Goal: Transaction & Acquisition: Purchase product/service

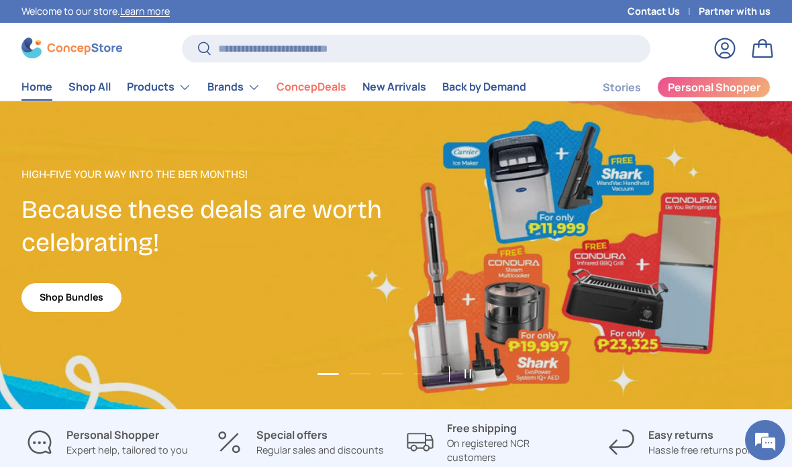
click at [240, 85] on summary "Brands" at bounding box center [233, 87] width 69 height 27
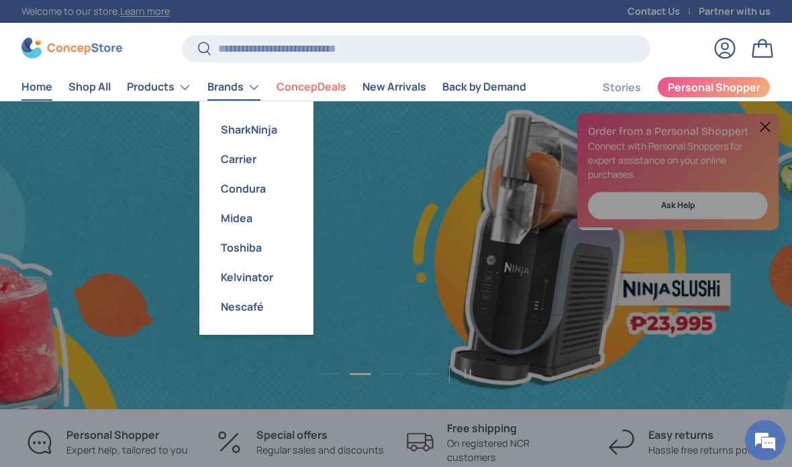
scroll to position [0, 1585]
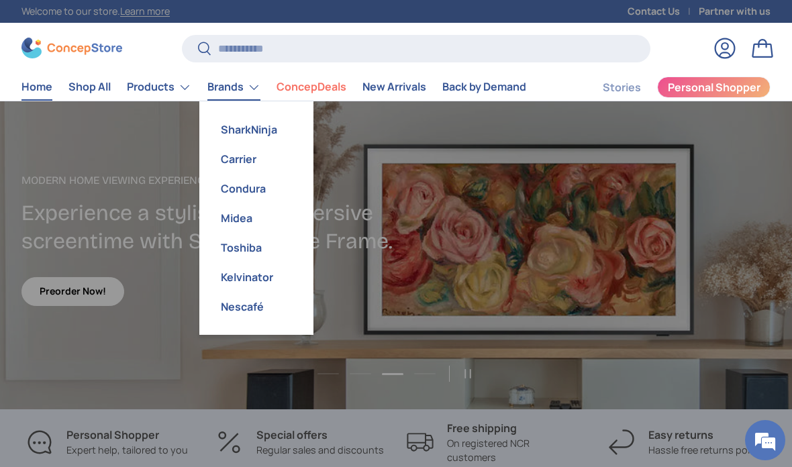
click at [250, 184] on link "Condura" at bounding box center [256, 189] width 98 height 30
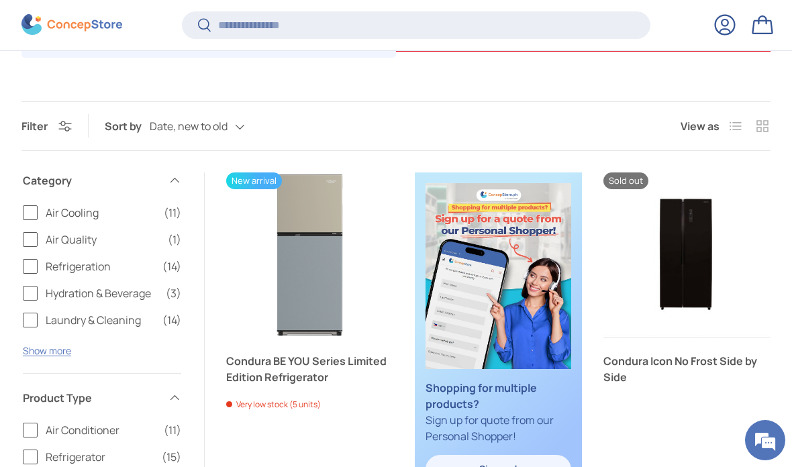
scroll to position [329, 0]
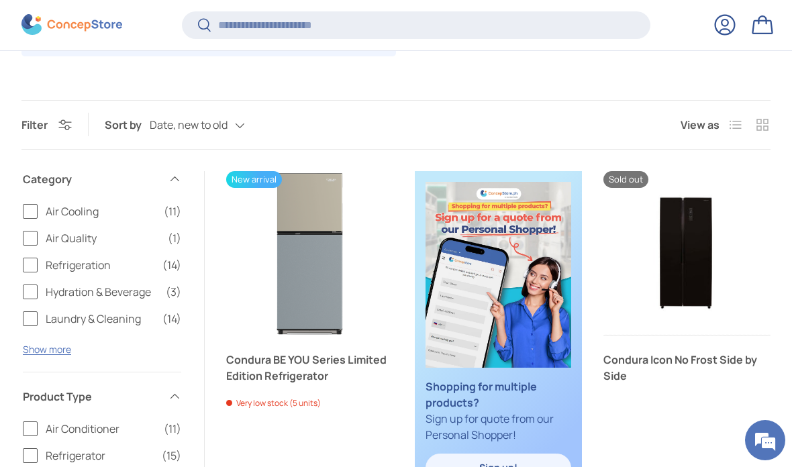
click at [70, 262] on span "Refrigeration" at bounding box center [100, 265] width 109 height 16
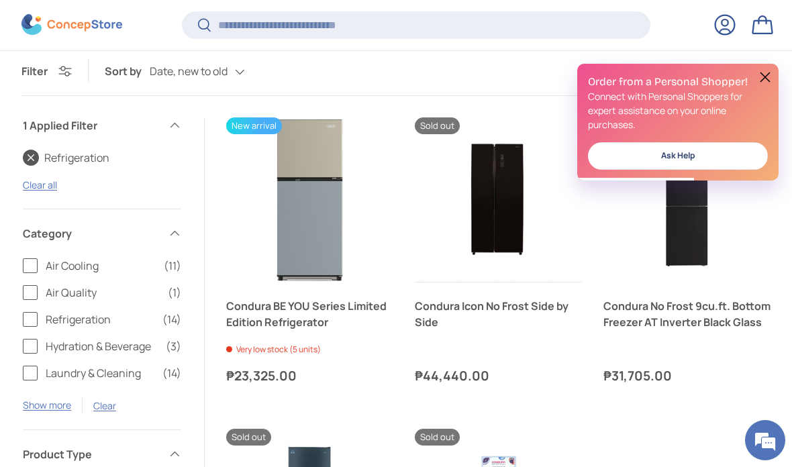
scroll to position [406, 0]
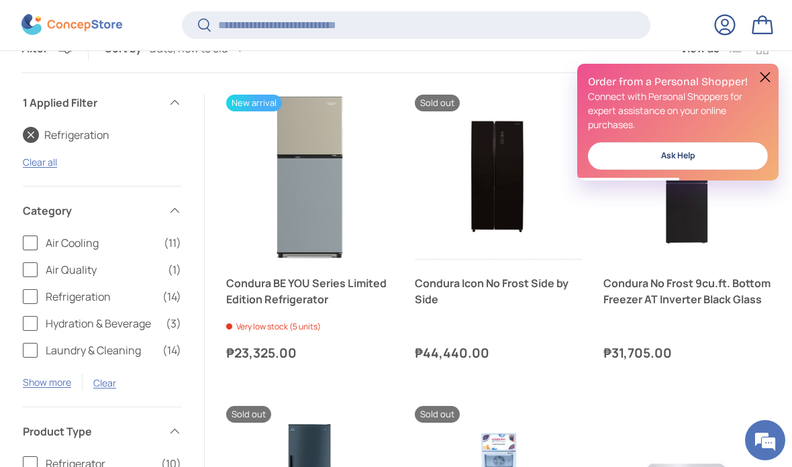
click at [764, 74] on button at bounding box center [765, 77] width 16 height 16
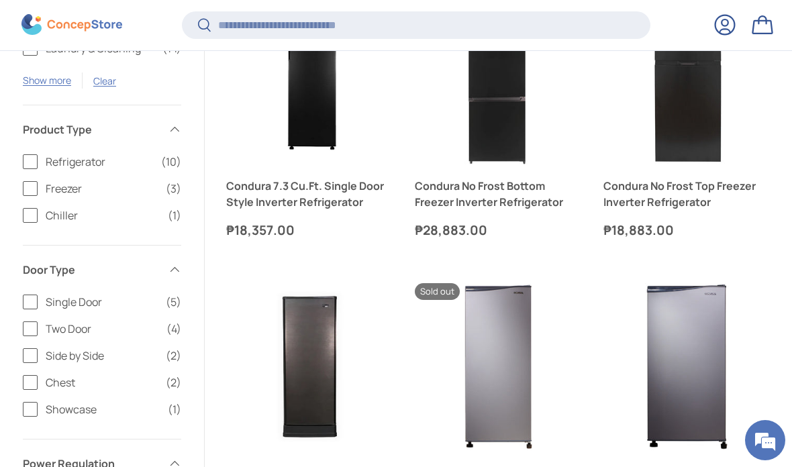
scroll to position [1123, 0]
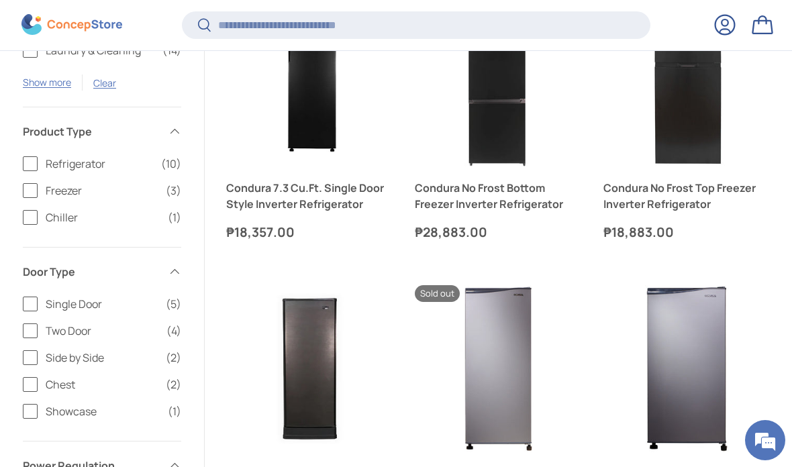
click at [81, 323] on span "Two Door" at bounding box center [102, 331] width 113 height 16
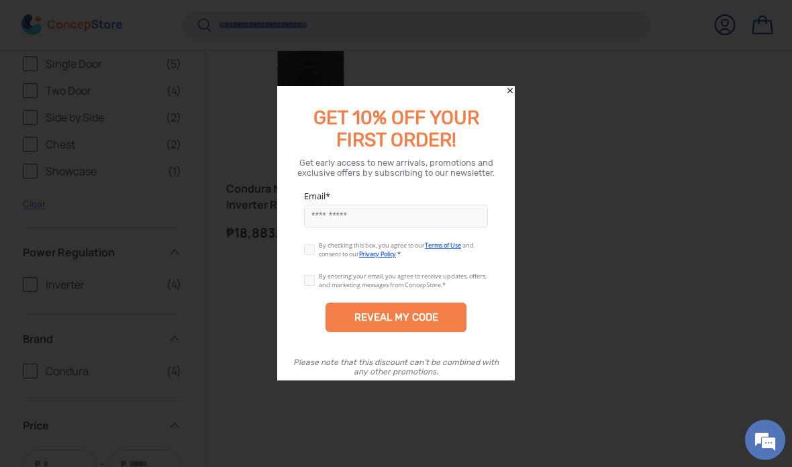
scroll to position [418, 0]
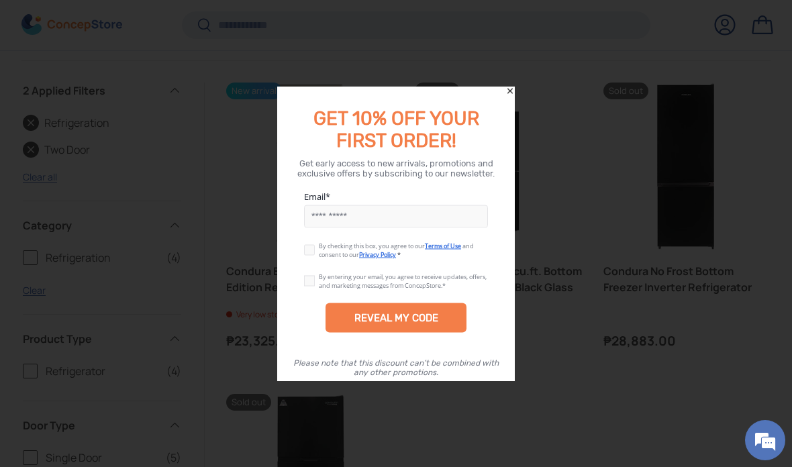
click at [510, 83] on div at bounding box center [396, 233] width 792 height 467
click at [514, 87] on icon "Close" at bounding box center [510, 91] width 9 height 9
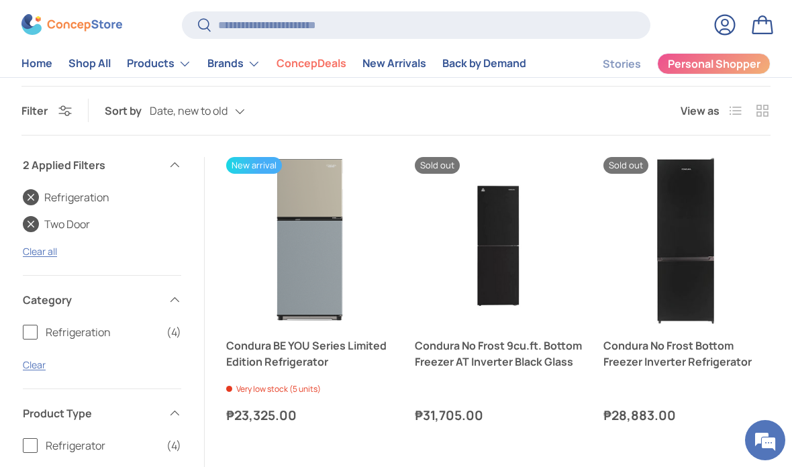
scroll to position [352, 0]
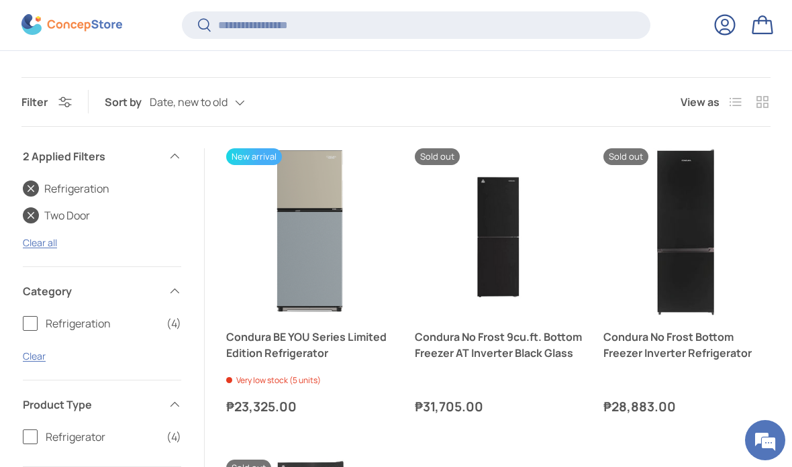
click at [372, 221] on button "Next" at bounding box center [379, 231] width 21 height 21
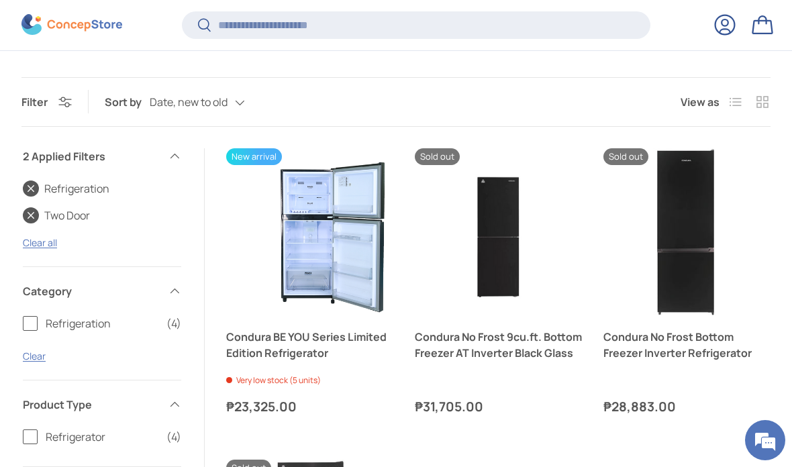
scroll to position [0, 167]
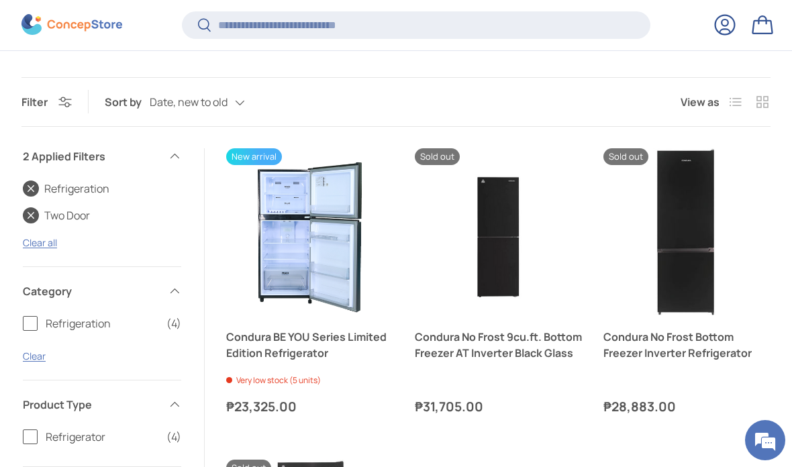
click at [367, 216] on img "Condura BE YOU Series Limited Edition Refrigerator" at bounding box center [309, 231] width 167 height 167
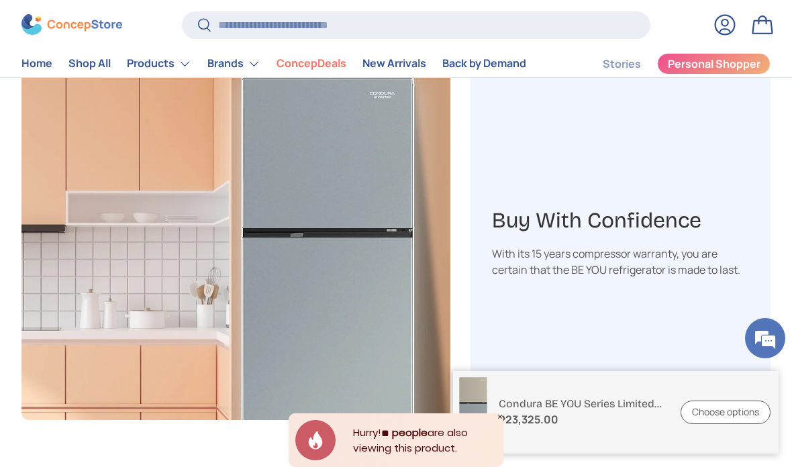
scroll to position [2251, 0]
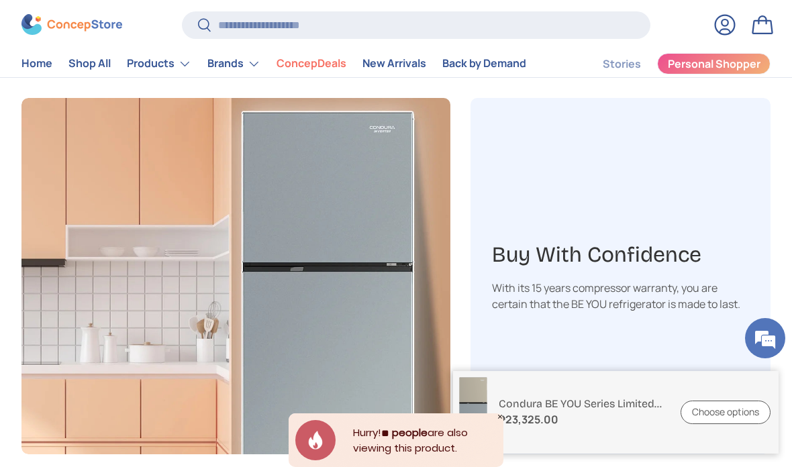
click at [173, 67] on summary "Products" at bounding box center [159, 63] width 81 height 27
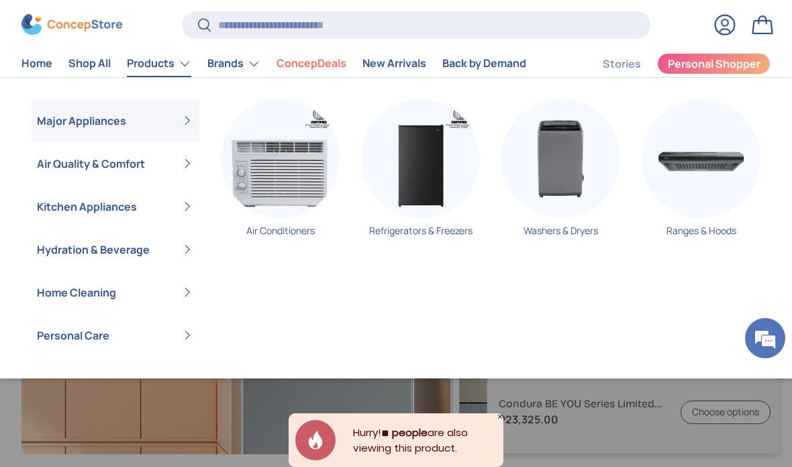
click at [241, 67] on summary "Brands" at bounding box center [233, 63] width 69 height 27
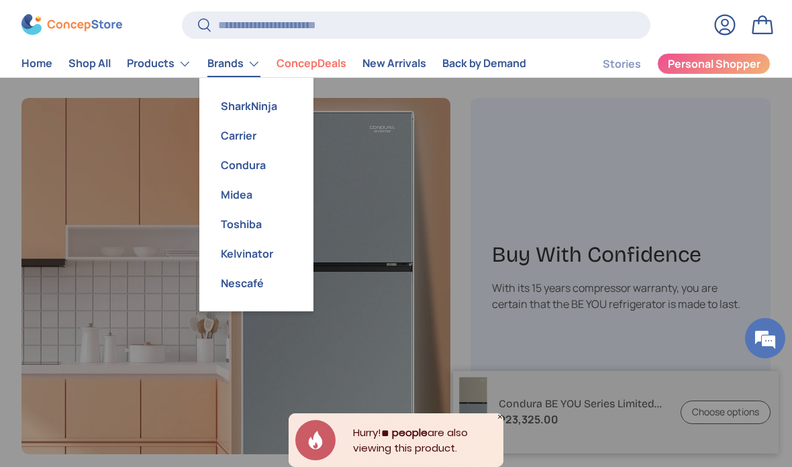
click at [251, 198] on link "Midea" at bounding box center [256, 195] width 98 height 30
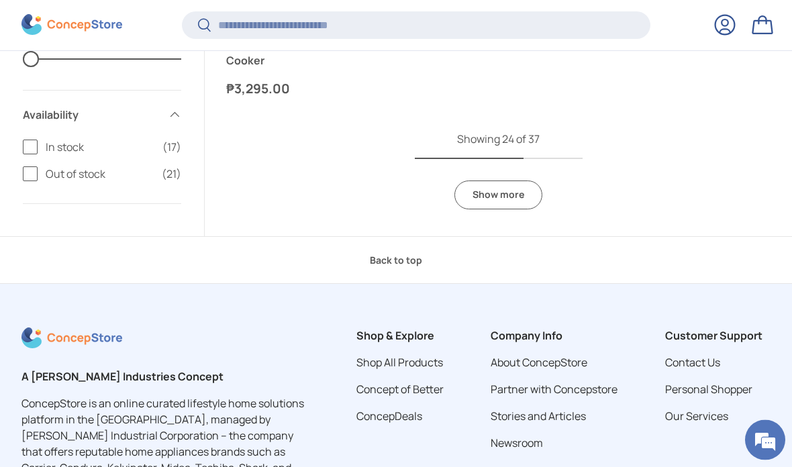
scroll to position [3292, 0]
click at [511, 191] on link "Show more" at bounding box center [499, 195] width 88 height 29
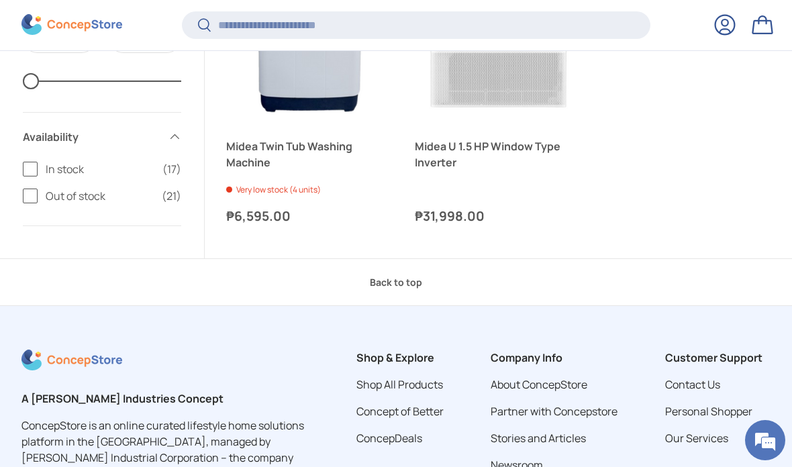
scroll to position [4145, 0]
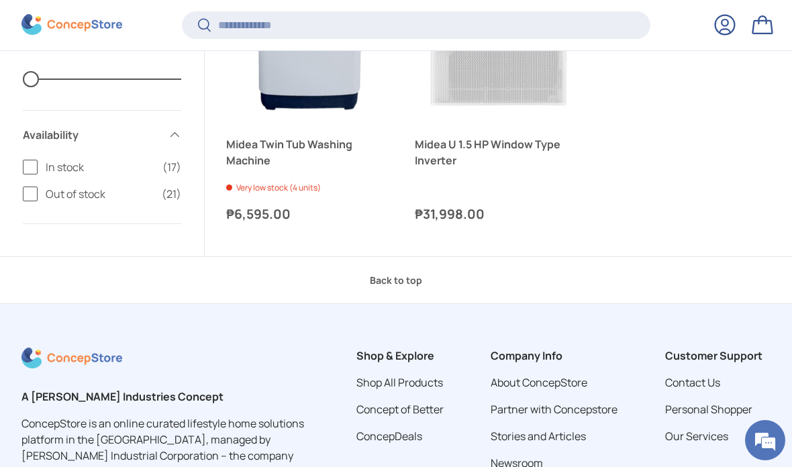
click at [592, 349] on details "Company Info About ConcepStore Partner with Concepstore Stories and Articles Ne…" at bounding box center [554, 416] width 127 height 136
